Goal: Information Seeking & Learning: Learn about a topic

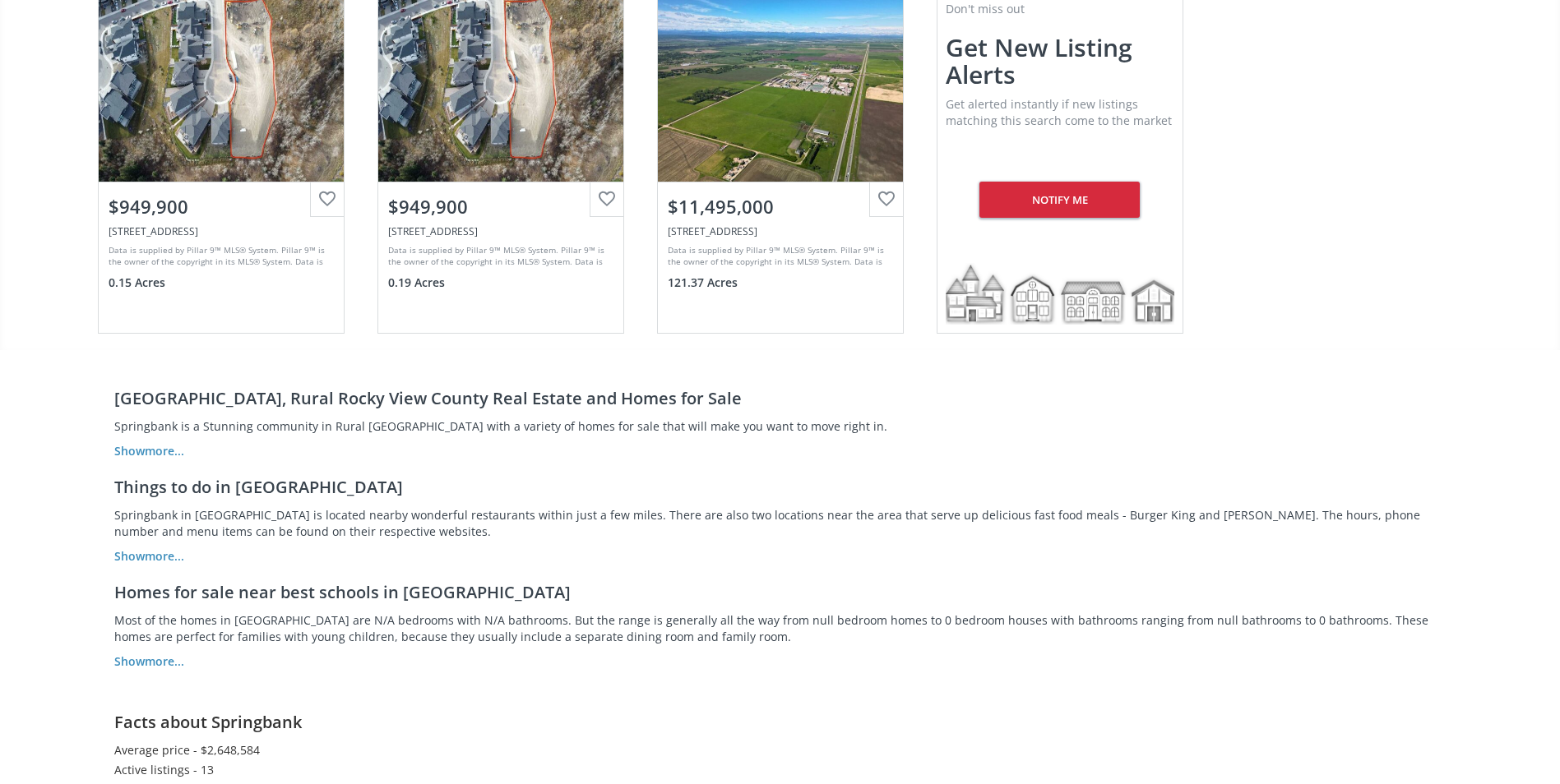
scroll to position [986, 0]
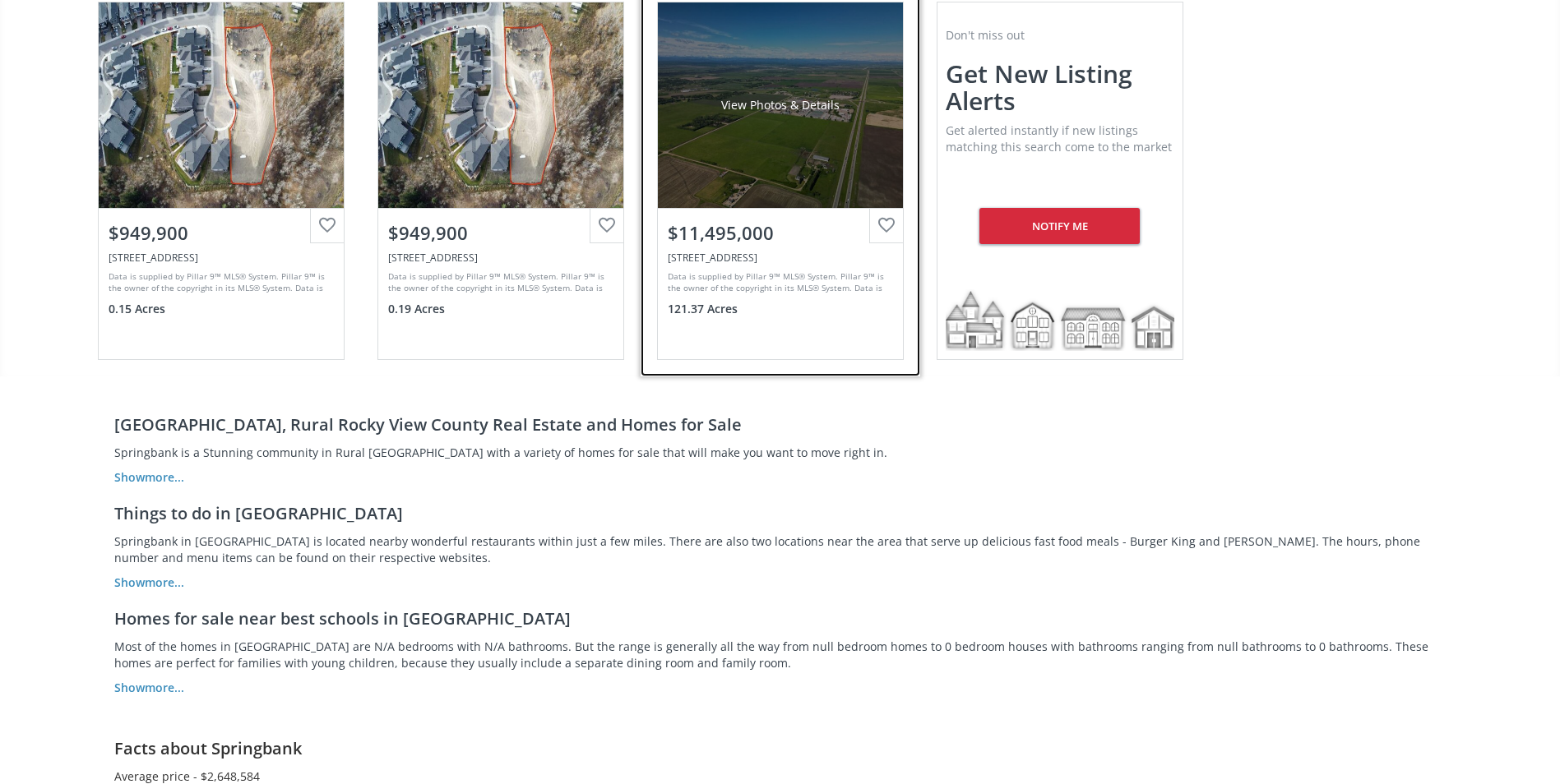
click at [763, 128] on div "View Photos & Details" at bounding box center [780, 105] width 245 height 205
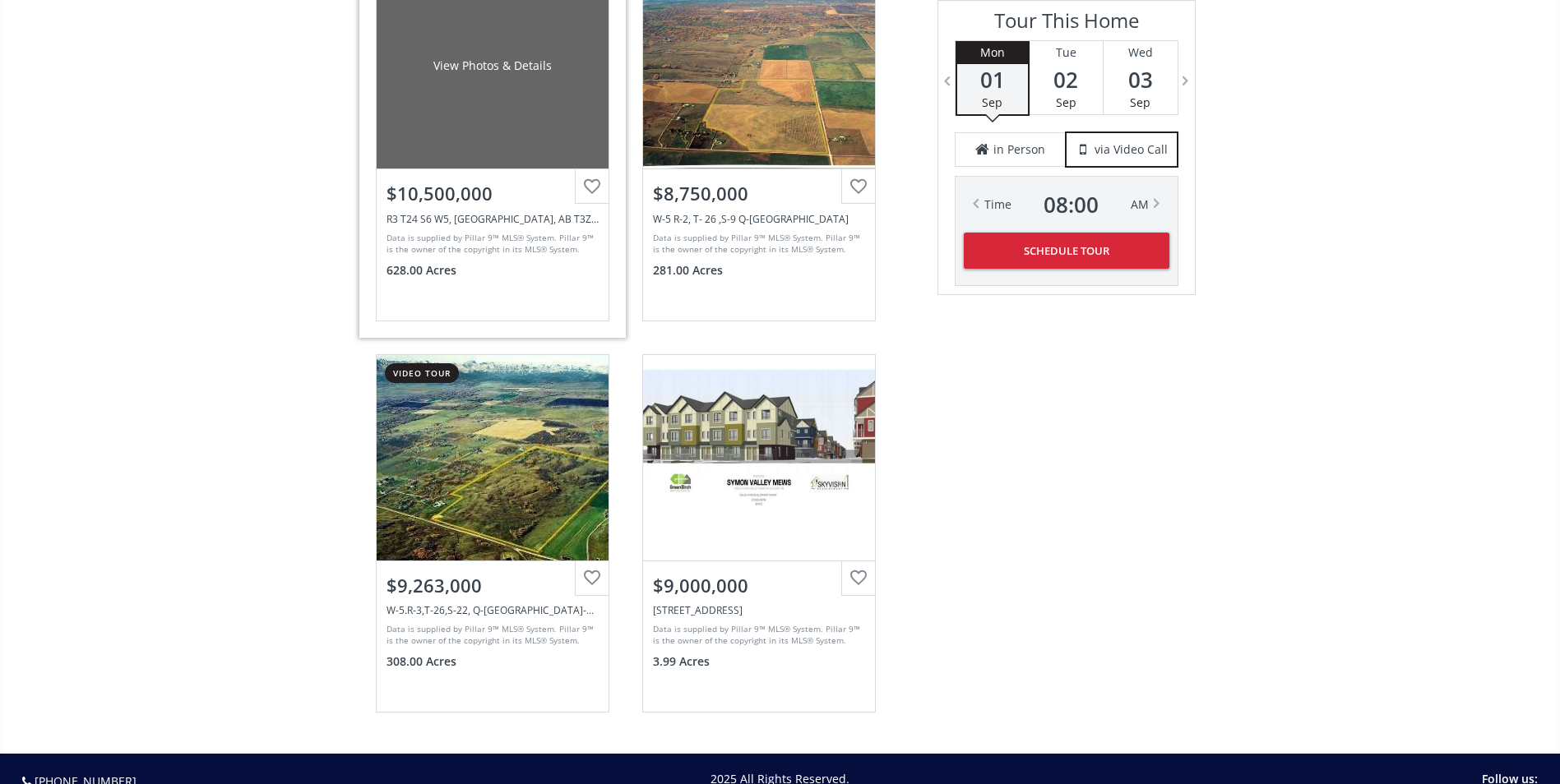
scroll to position [2301, 0]
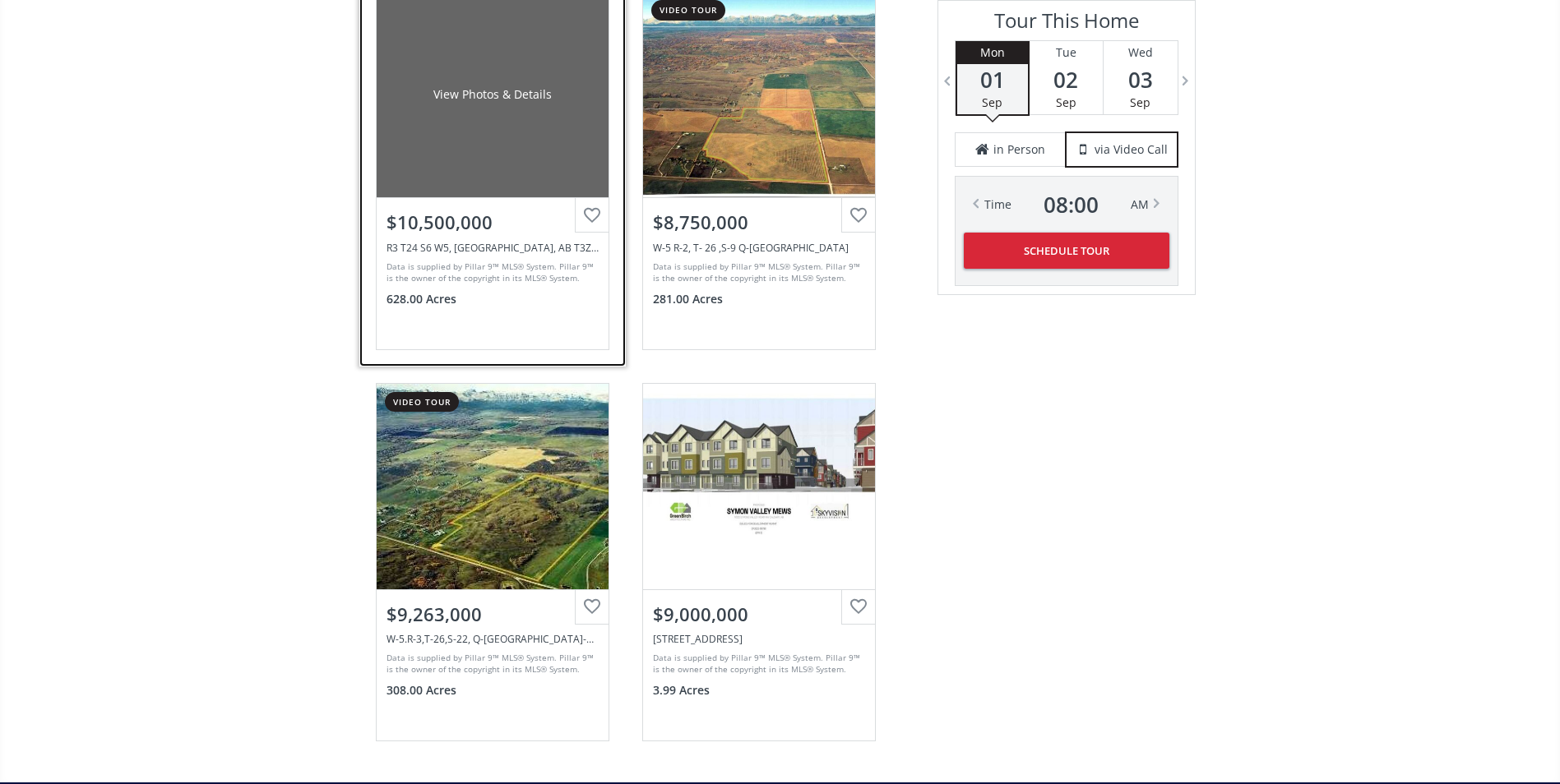
click at [508, 119] on div "View Photos & Details" at bounding box center [492, 94] width 232 height 205
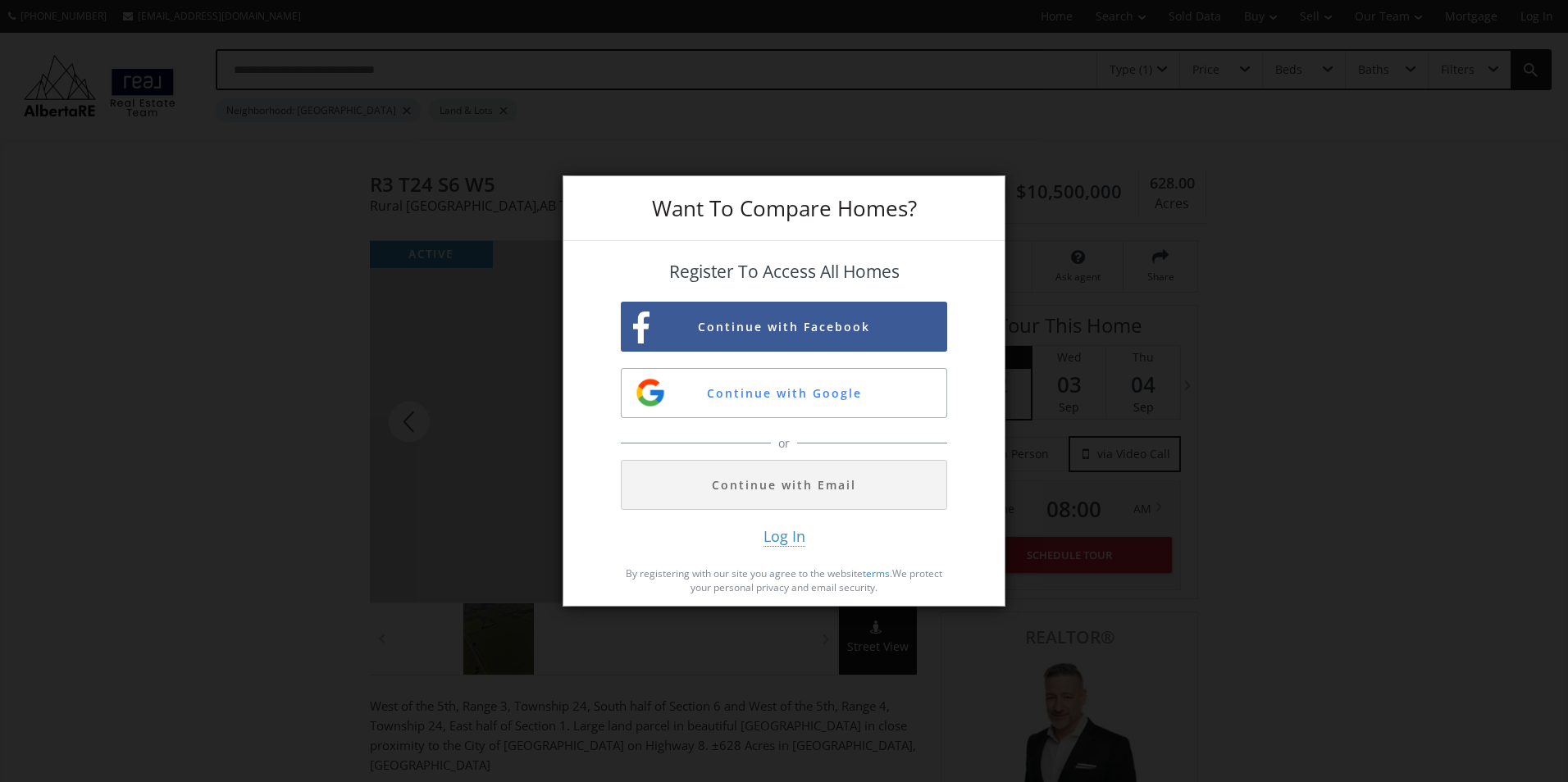
click at [225, 331] on div "Want To Compare Homes? Register To Access All Homes Continue with Facebook Cont…" at bounding box center [784, 391] width 1568 height 782
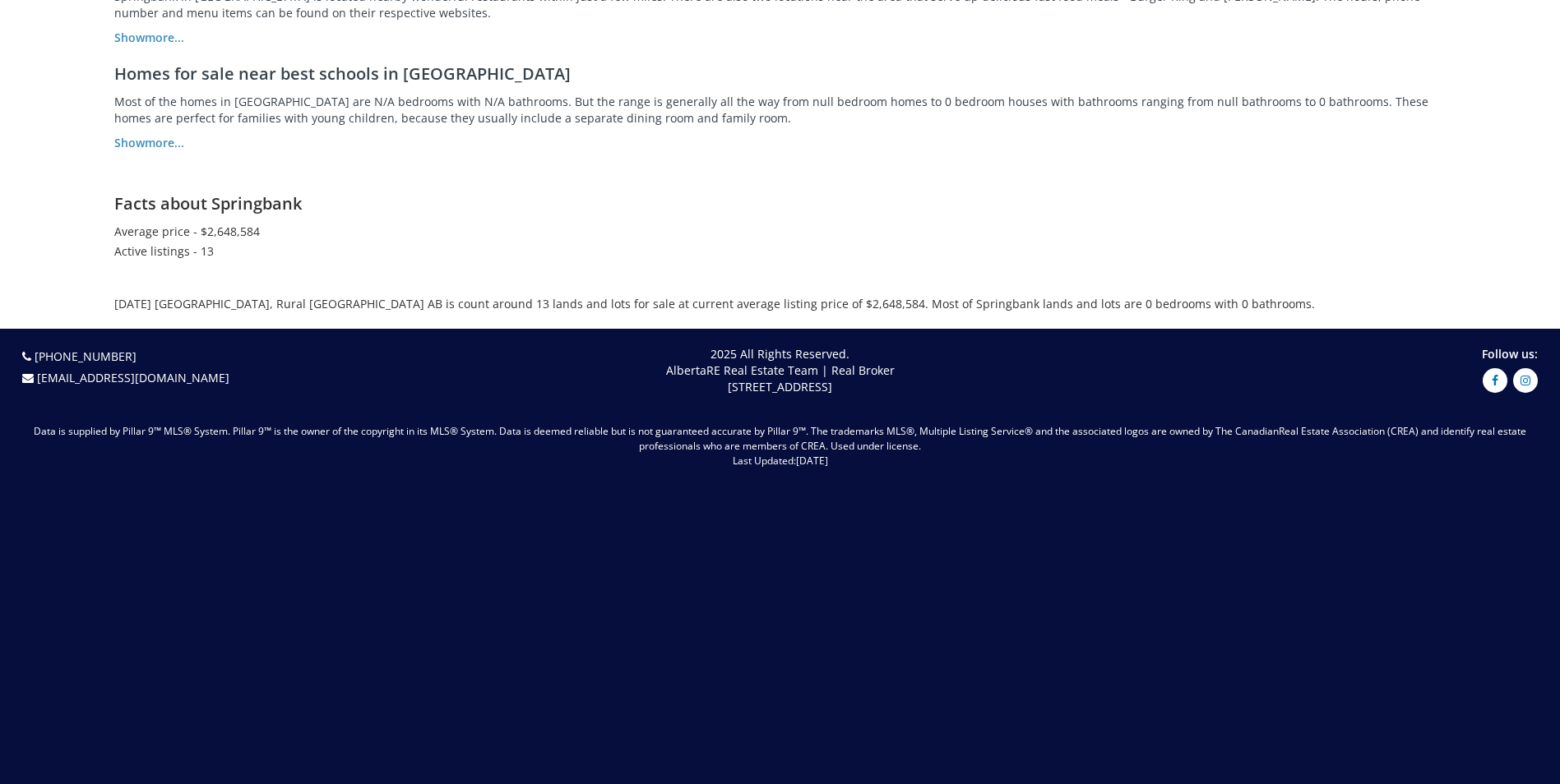
scroll to position [1597, 0]
